Goal: Go to known website: Access a specific website the user already knows

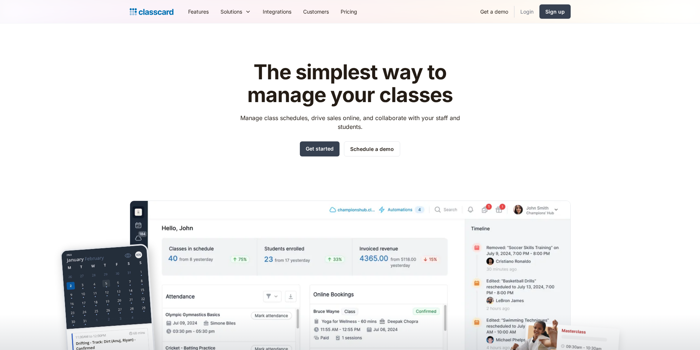
click at [522, 10] on link "Login" at bounding box center [527, 11] width 25 height 17
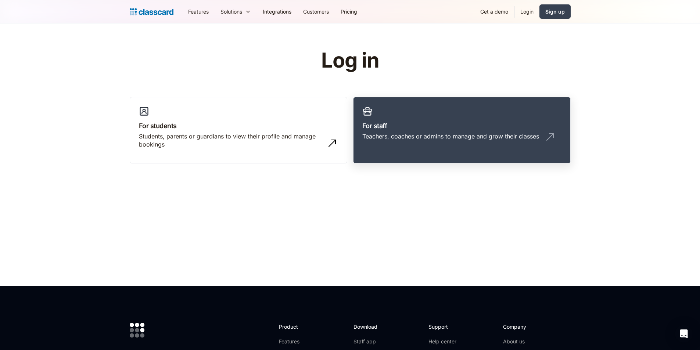
click at [397, 130] on h3 "For staff" at bounding box center [462, 126] width 199 height 10
